Goal: Check status: Check status

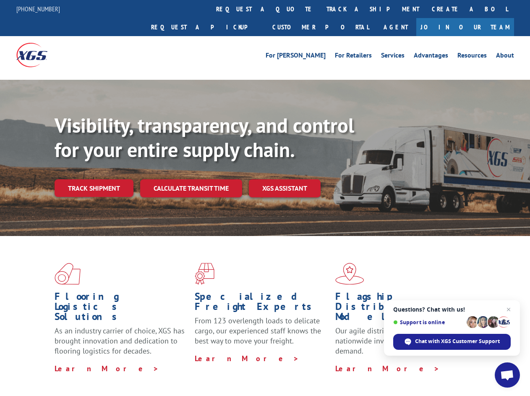
click at [265, 198] on div "Visibility, transparency, and control for your entire supply chain. Track shipm…" at bounding box center [293, 171] width 476 height 117
click at [320, 9] on link "track a shipment" at bounding box center [372, 9] width 105 height 18
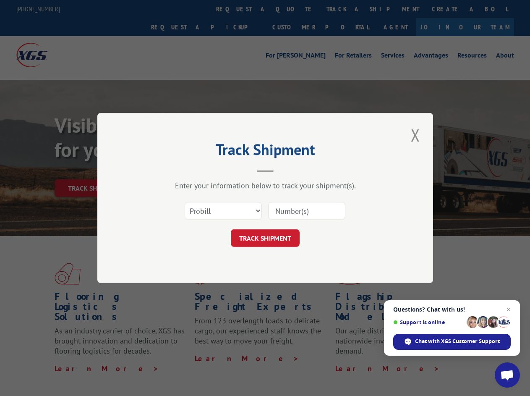
click at [293, 9] on div "Track Shipment Enter your information below to track your shipment(s). Select c…" at bounding box center [265, 198] width 530 height 396
click at [346, 9] on div "Track Shipment Enter your information below to track your shipment(s). Select c…" at bounding box center [265, 198] width 530 height 396
click at [94, 170] on div "Track Shipment Enter your information below to track your shipment(s). Select c…" at bounding box center [265, 198] width 530 height 396
click at [191, 170] on header "Track Shipment" at bounding box center [265, 158] width 252 height 29
click at [285, 170] on header "Track Shipment" at bounding box center [265, 158] width 252 height 29
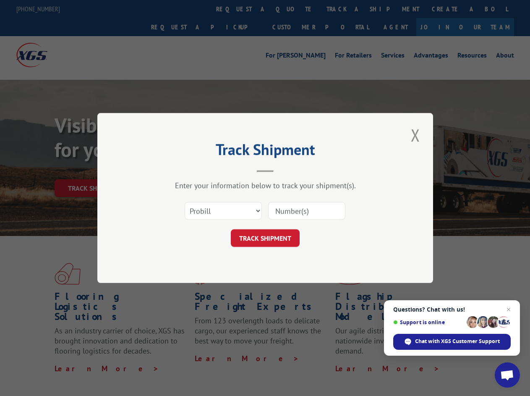
click at [508, 375] on span "Open chat" at bounding box center [508, 376] width 14 height 12
